Goal: Information Seeking & Learning: Check status

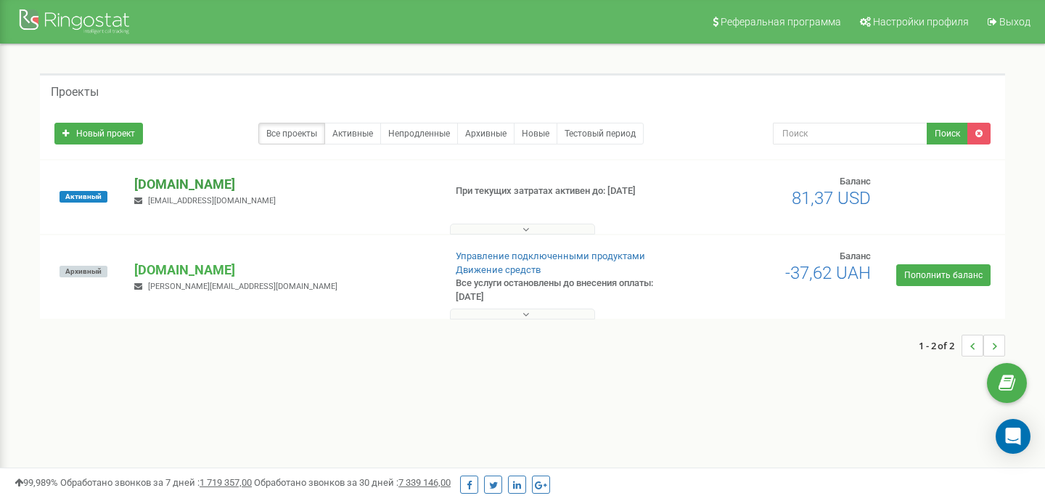
click at [187, 186] on p "[DOMAIN_NAME]" at bounding box center [282, 184] width 297 height 19
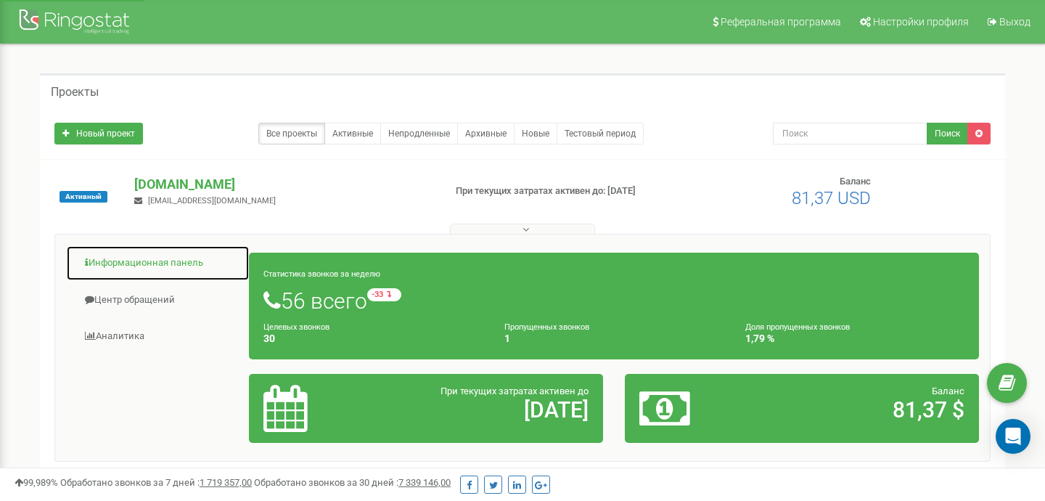
click at [176, 264] on link "Информационная панель" at bounding box center [158, 263] width 184 height 36
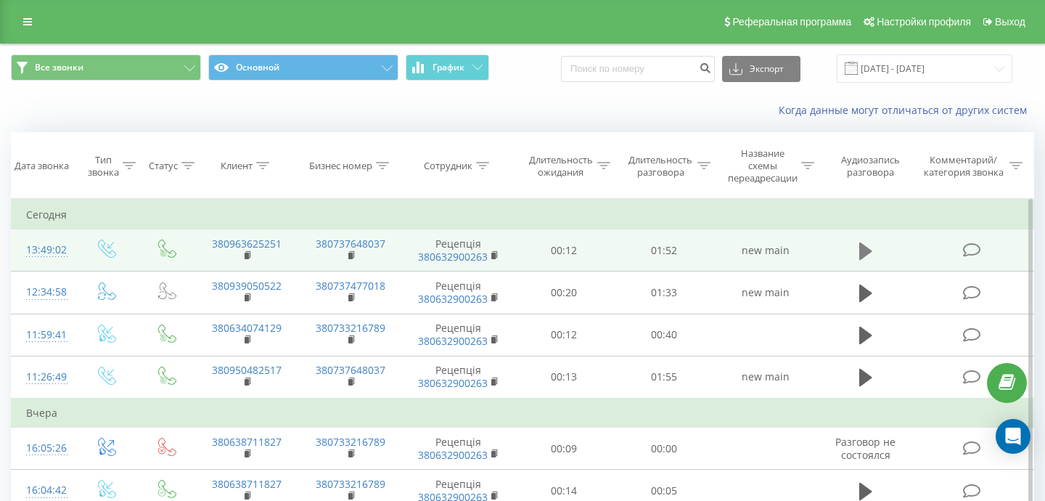
click at [860, 247] on icon at bounding box center [865, 250] width 13 height 17
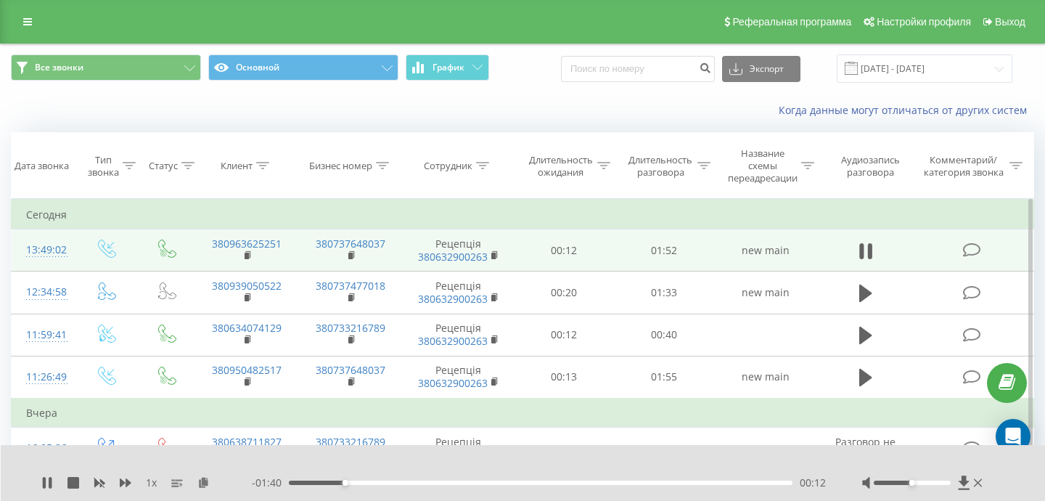
click at [320, 482] on div "00:12" at bounding box center [540, 482] width 503 height 4
click at [47, 477] on icon at bounding box center [47, 483] width 12 height 12
